Goal: Task Accomplishment & Management: Complete application form

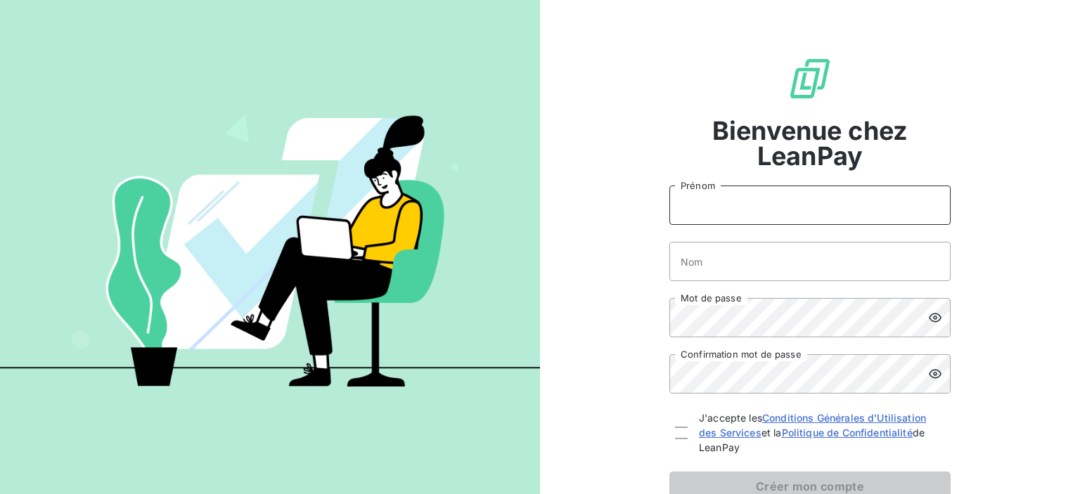
click at [762, 202] on input "Prénom" at bounding box center [809, 205] width 281 height 39
type input "[PERSON_NAME]"
click at [734, 259] on input "Nom" at bounding box center [809, 261] width 281 height 39
type input "JOB"
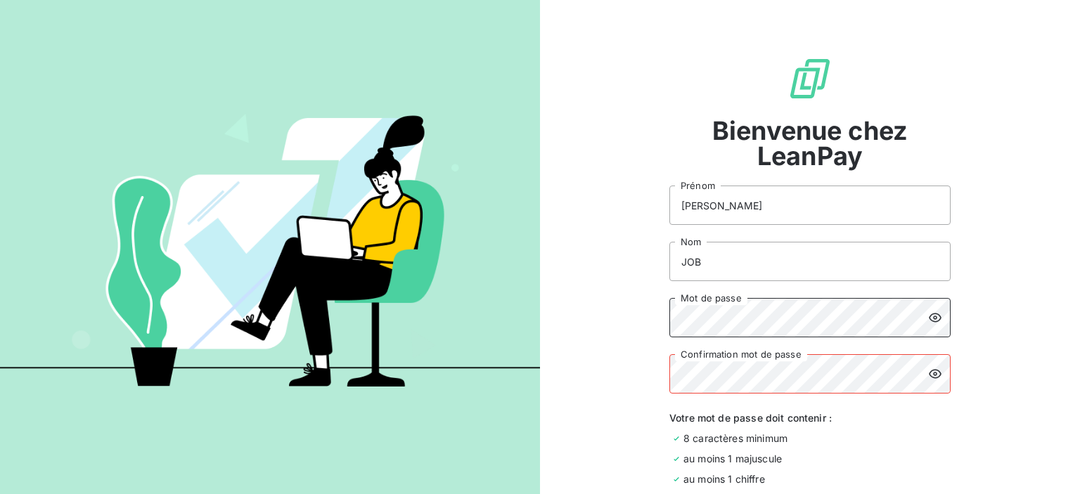
click at [591, 301] on div "Bienvenue chez LeanPay [PERSON_NAME] JOB Nom Mot de passe Confirmation mot de p…" at bounding box center [810, 335] width 540 height 671
click at [585, 297] on div "Bienvenue chez LeanPay [PERSON_NAME] JOB Nom Mot de passe Confirmation mot de p…" at bounding box center [810, 335] width 540 height 671
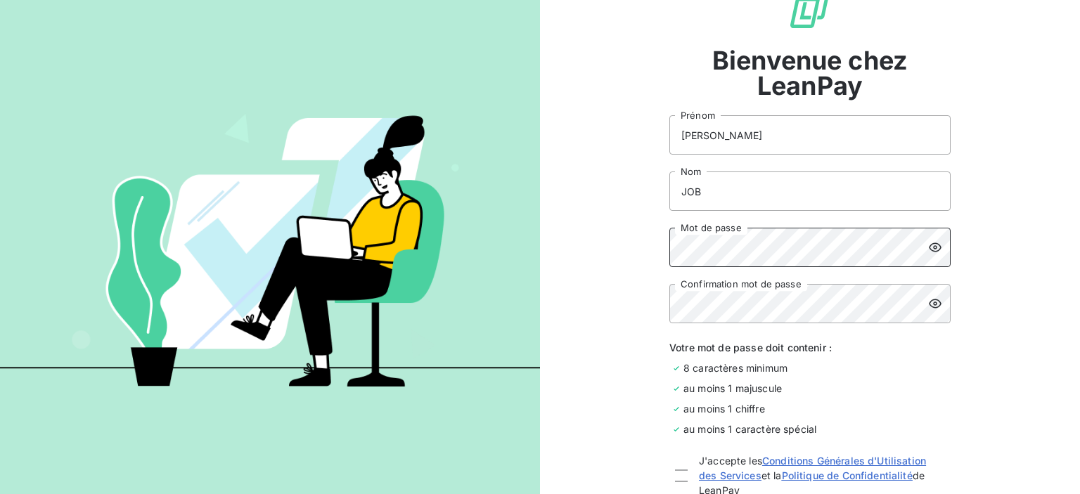
scroll to position [141, 0]
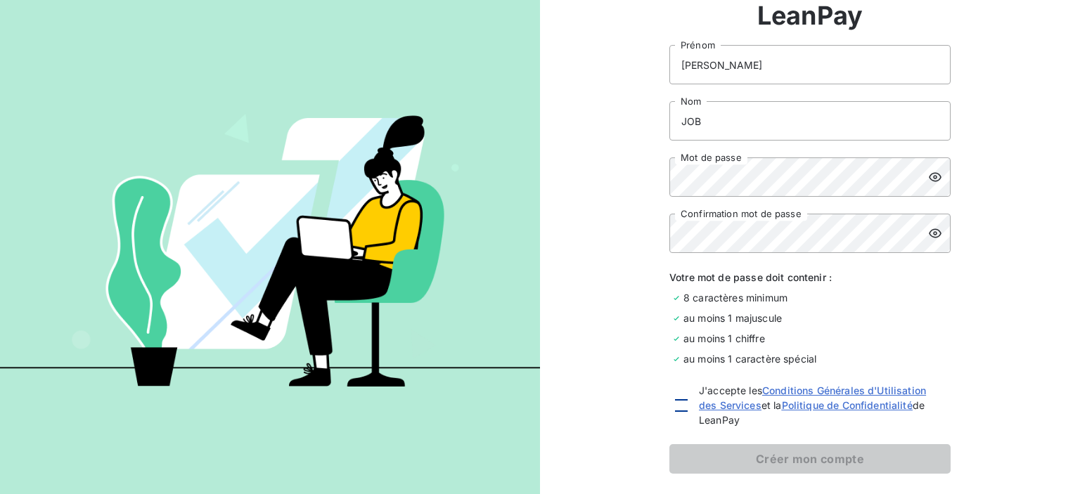
click at [675, 404] on div at bounding box center [681, 405] width 13 height 13
checkbox input "true"
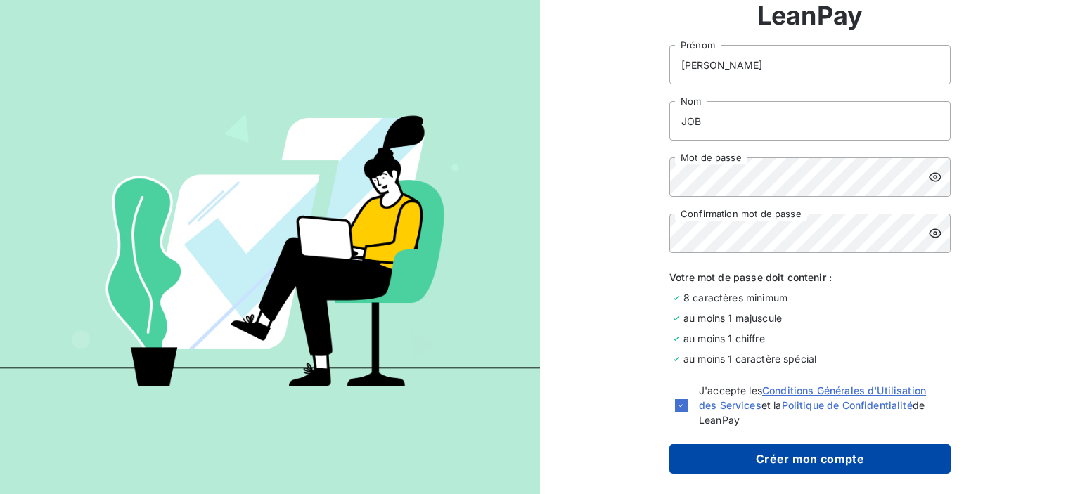
click at [759, 456] on button "Créer mon compte" at bounding box center [809, 459] width 281 height 30
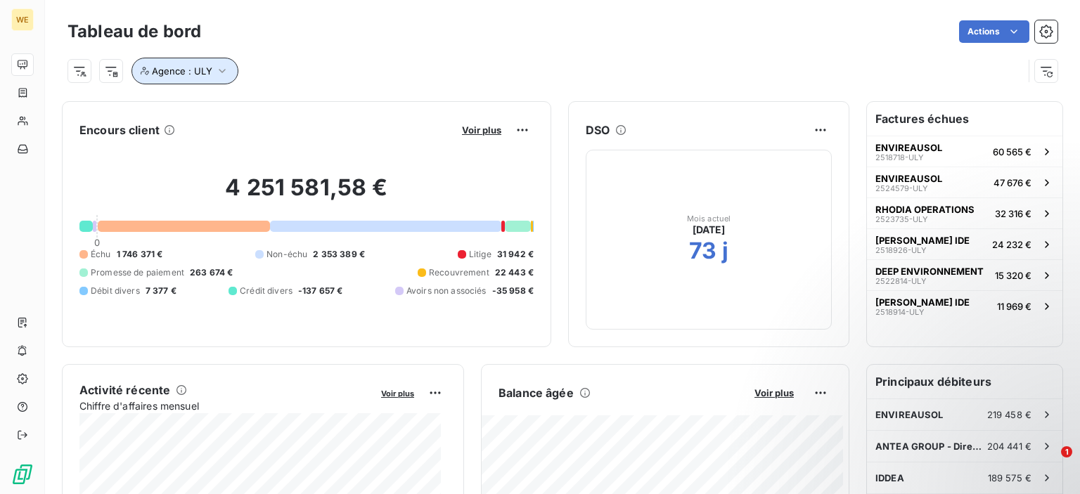
click at [221, 72] on icon "button" at bounding box center [222, 71] width 7 height 4
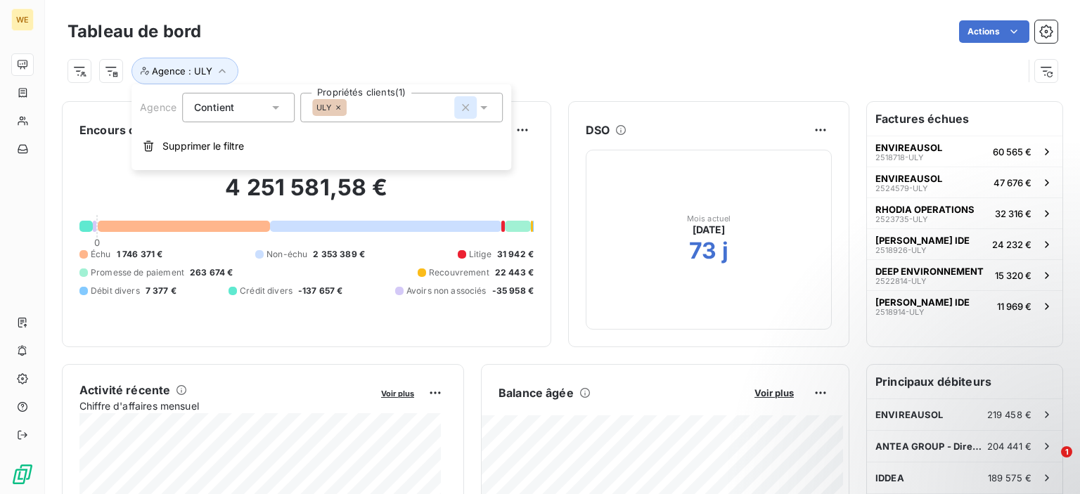
click at [464, 108] on icon "button" at bounding box center [465, 107] width 7 height 7
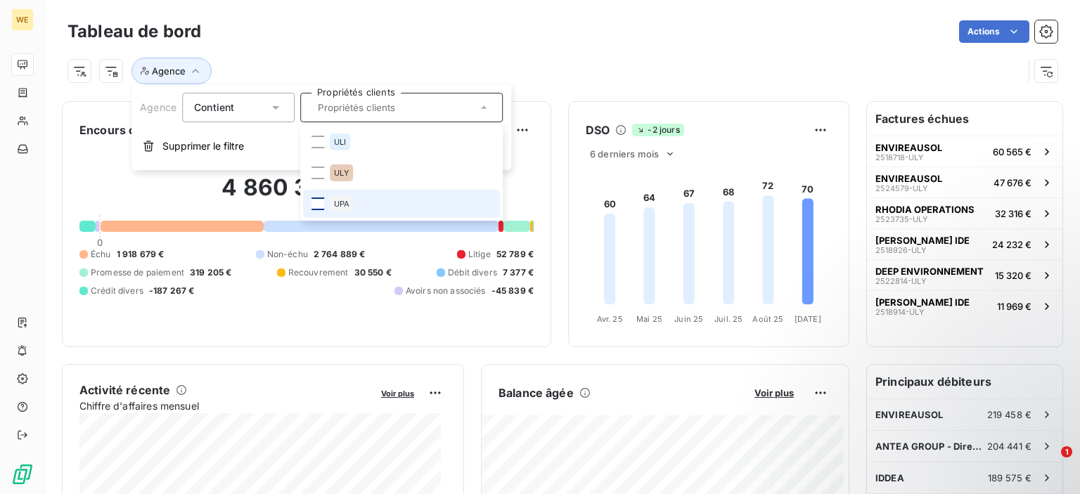
click at [314, 207] on div at bounding box center [317, 204] width 13 height 13
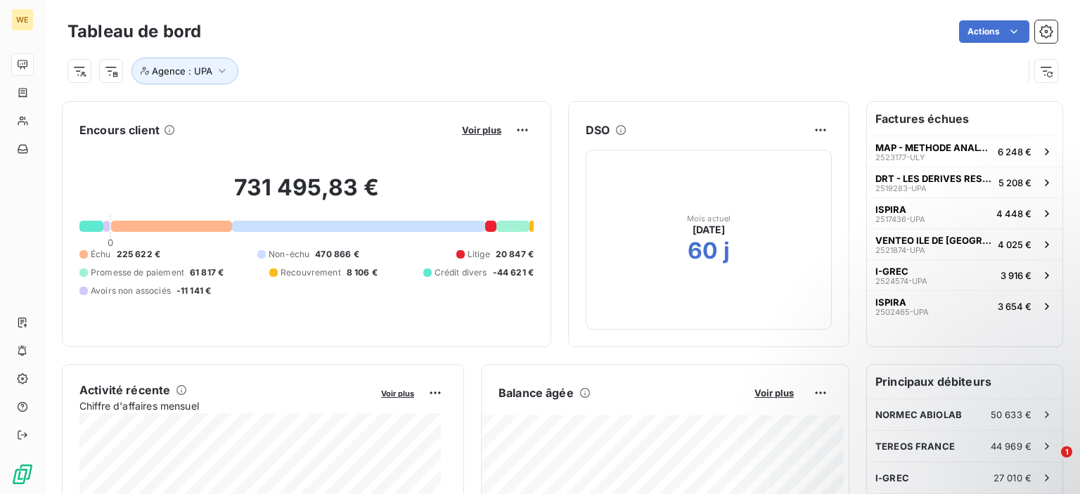
click at [527, 44] on div "Tableau de bord Actions" at bounding box center [562, 32] width 990 height 30
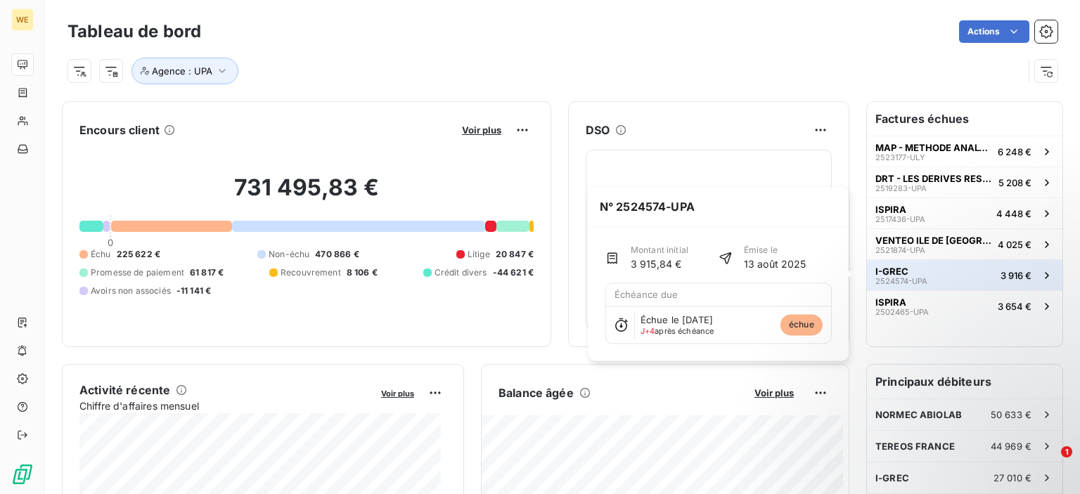
click at [885, 280] on span "2524574-UPA" at bounding box center [901, 281] width 52 height 8
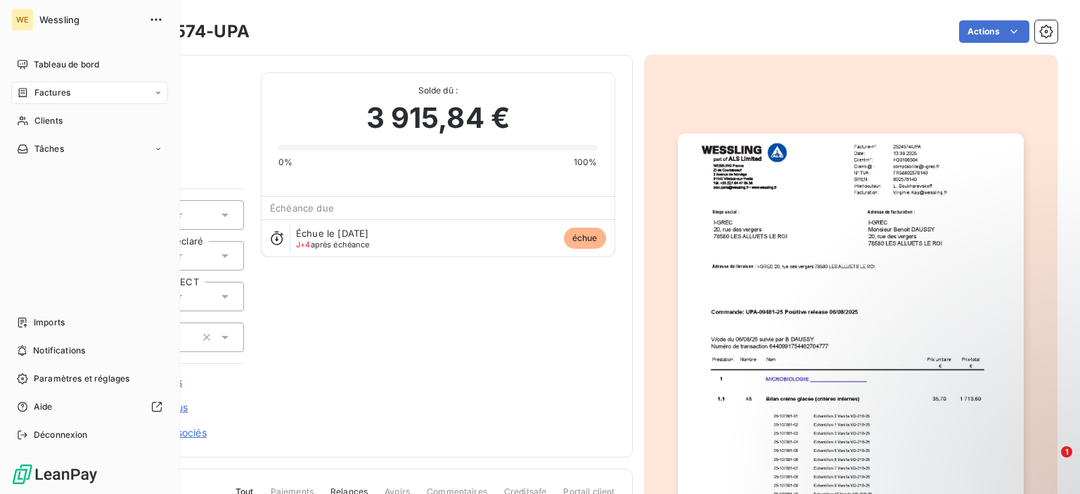
click at [35, 126] on span "Clients" at bounding box center [48, 121] width 28 height 13
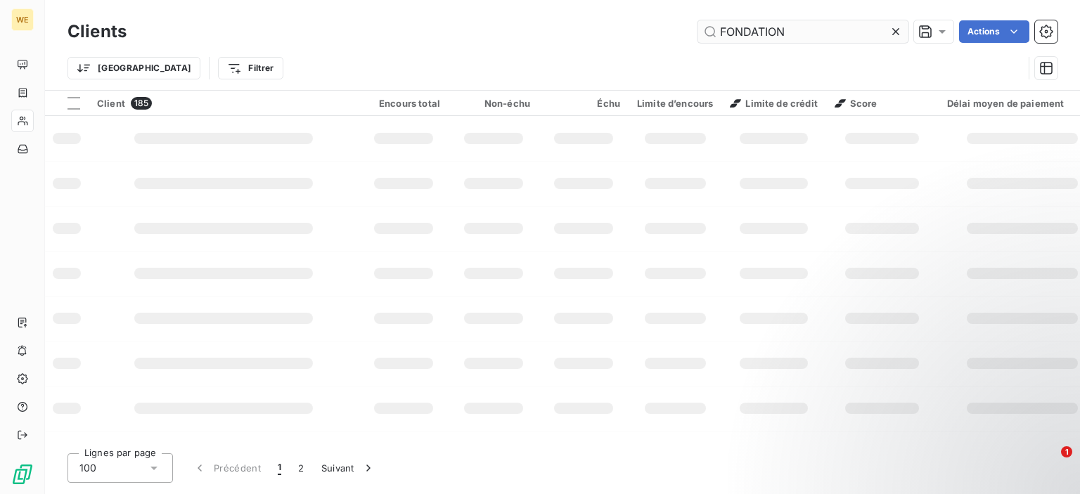
type input "FONDATION"
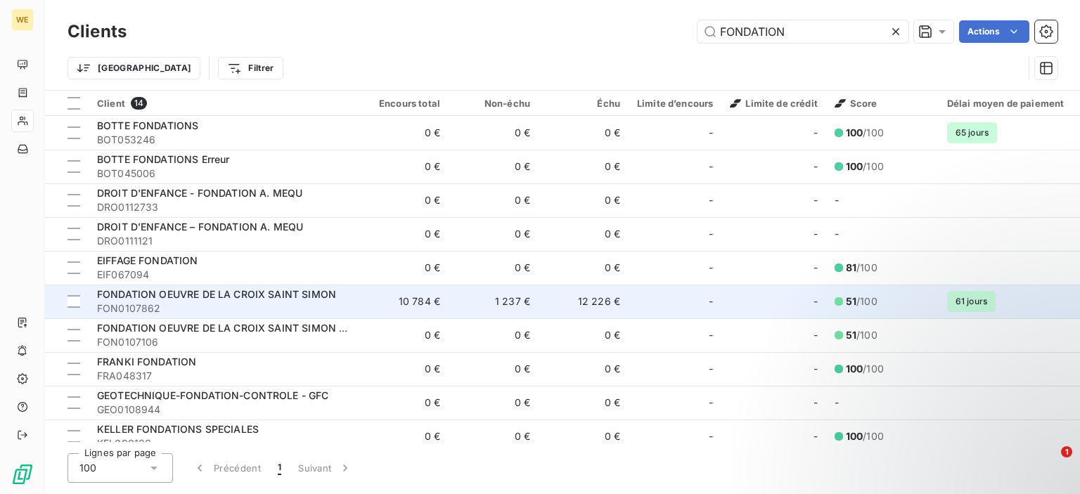
click at [424, 307] on td "10 784 €" at bounding box center [404, 302] width 90 height 34
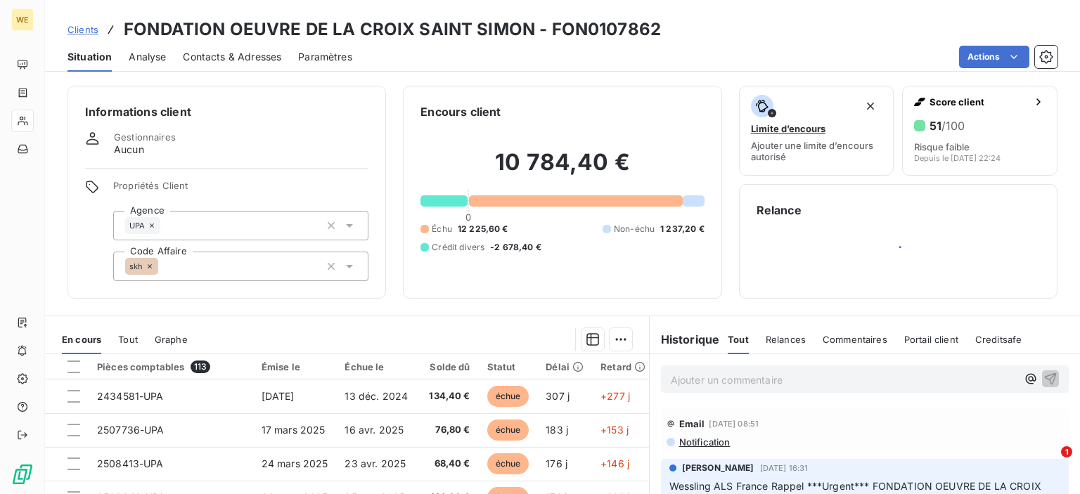
scroll to position [70, 0]
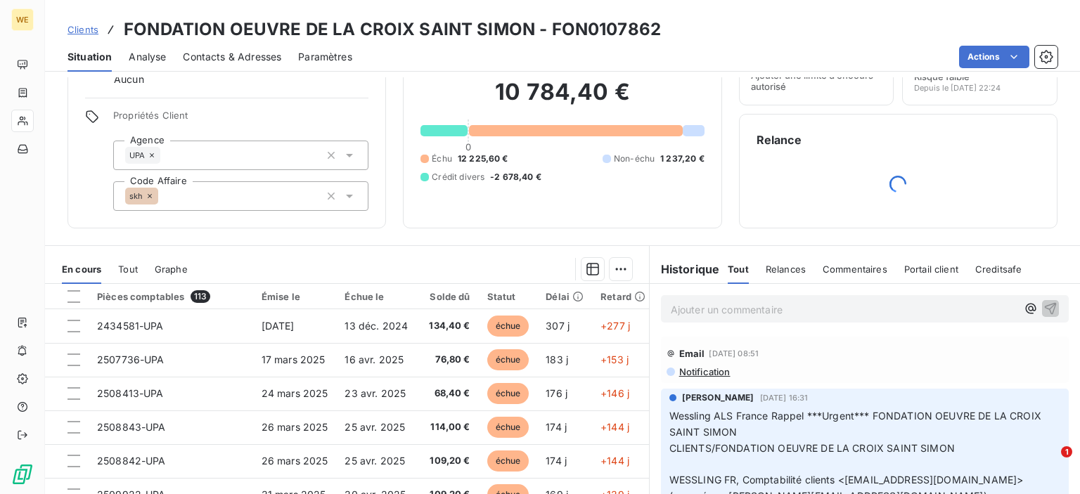
click at [799, 310] on p "Ajouter un commentaire ﻿" at bounding box center [844, 310] width 346 height 18
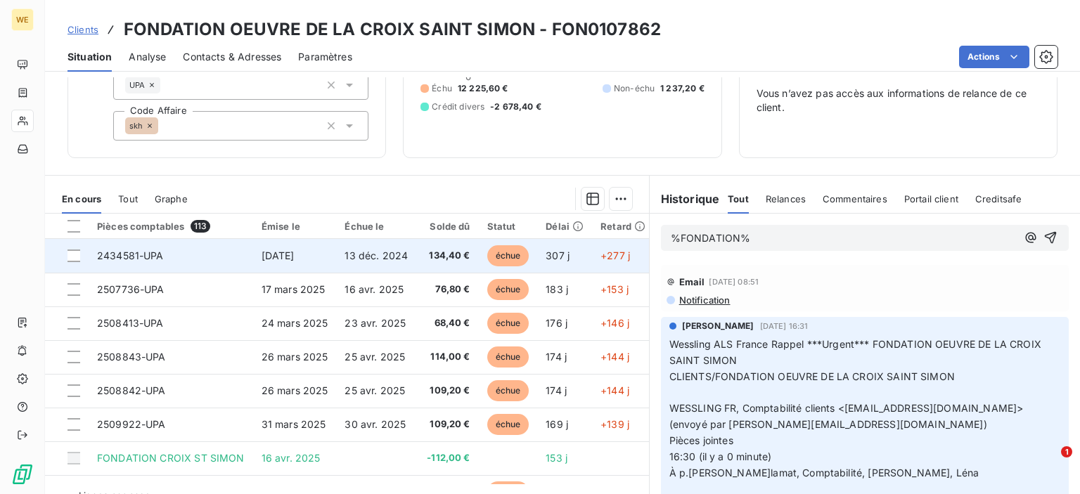
click at [262, 257] on span "[DATE]" at bounding box center [278, 256] width 33 height 12
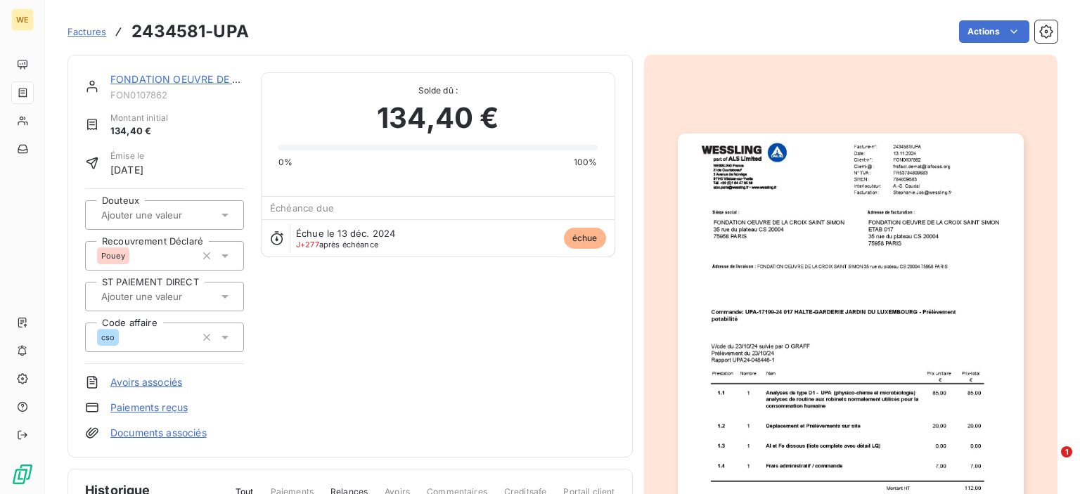
click at [340, 22] on div "Actions" at bounding box center [662, 31] width 792 height 22
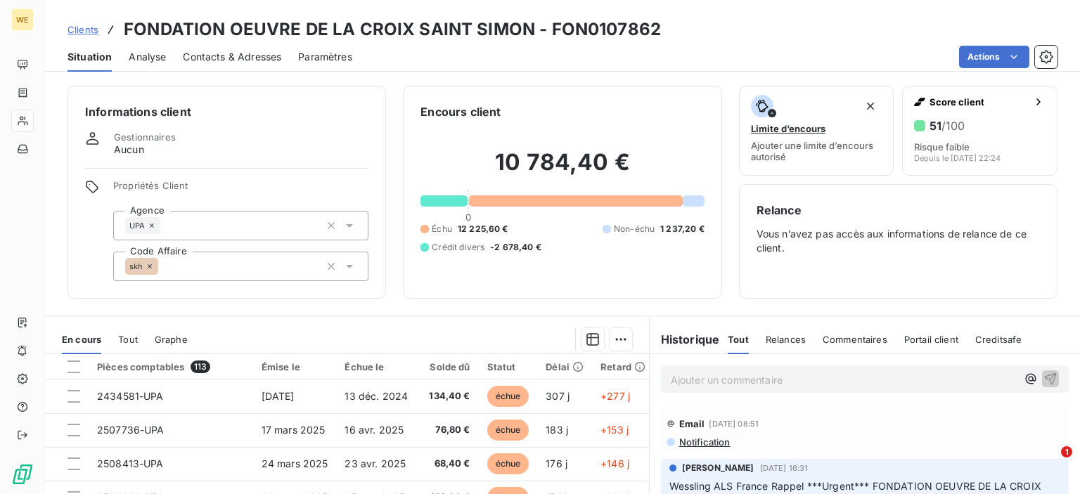
click at [716, 390] on div "Ajouter un commentaire ﻿" at bounding box center [865, 379] width 408 height 27
click at [728, 383] on p "Ajouter un commentaire ﻿" at bounding box center [844, 380] width 346 height 18
click at [671, 371] on p "appel ce jour/ comptabilité absent - la secrétaire va se renseigner" at bounding box center [844, 379] width 346 height 16
click at [661, 380] on div "appel ce jour/ comptabilité absent - la secrétaire va se renseigner" at bounding box center [865, 379] width 408 height 26
click at [662, 378] on div "appel ce jour/ comptabilité absent - la secrétaire va se renseigner" at bounding box center [865, 379] width 408 height 26
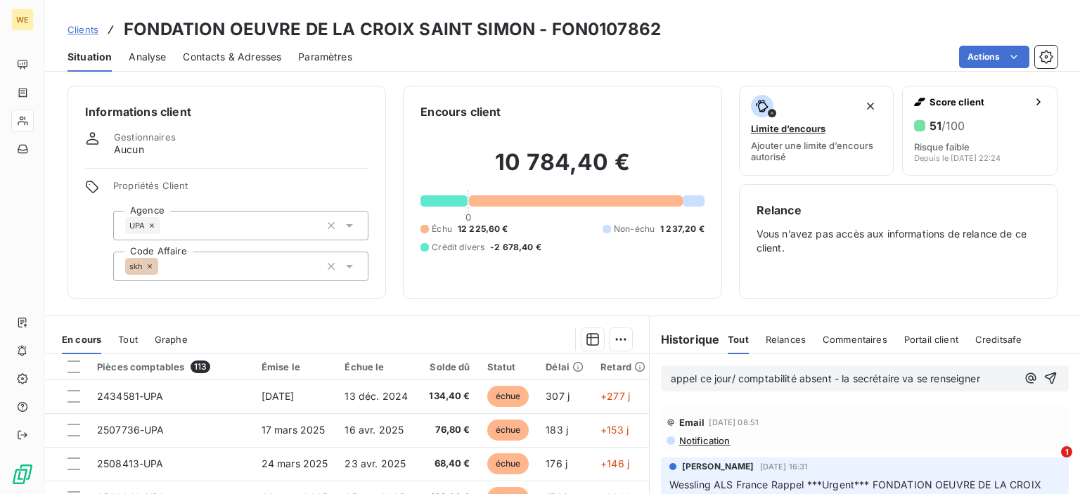
click at [671, 376] on span "appel ce jour/ comptabilité absent - la secrétaire va se renseigner" at bounding box center [825, 379] width 309 height 12
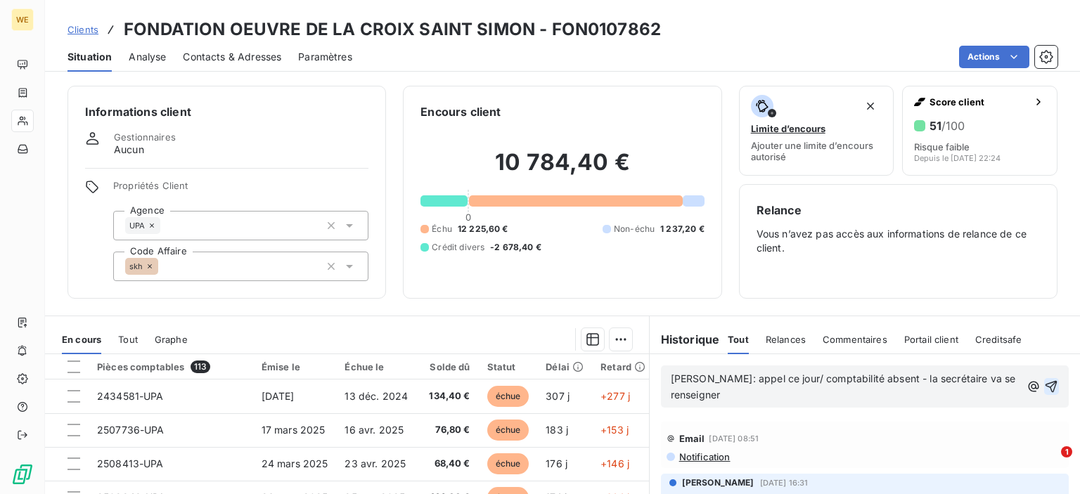
click at [1046, 382] on icon "button" at bounding box center [1052, 387] width 12 height 12
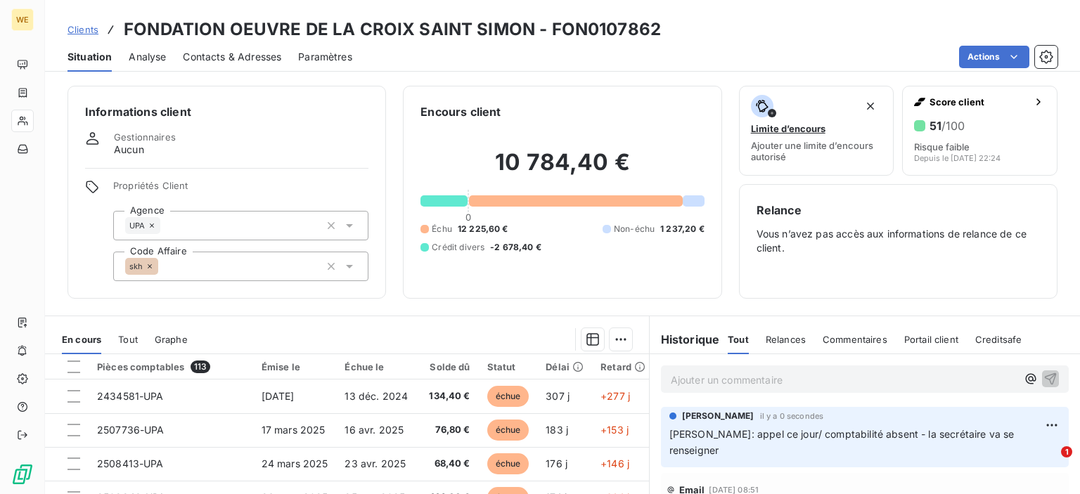
click at [872, 435] on span "[PERSON_NAME]: appel ce jour/ comptabilité absent - la secrétaire va se renseig…" at bounding box center [843, 442] width 348 height 28
click at [1026, 421] on html "WE Clients FONDATION OEUVRE DE LA CROIX SAINT SIMON - FON0107862 Situation Anal…" at bounding box center [540, 247] width 1080 height 494
click at [934, 463] on html "WE Clients FONDATION OEUVRE DE LA CROIX SAINT SIMON - FON0107862 Situation Anal…" at bounding box center [540, 247] width 1080 height 494
